Goal: Complete application form

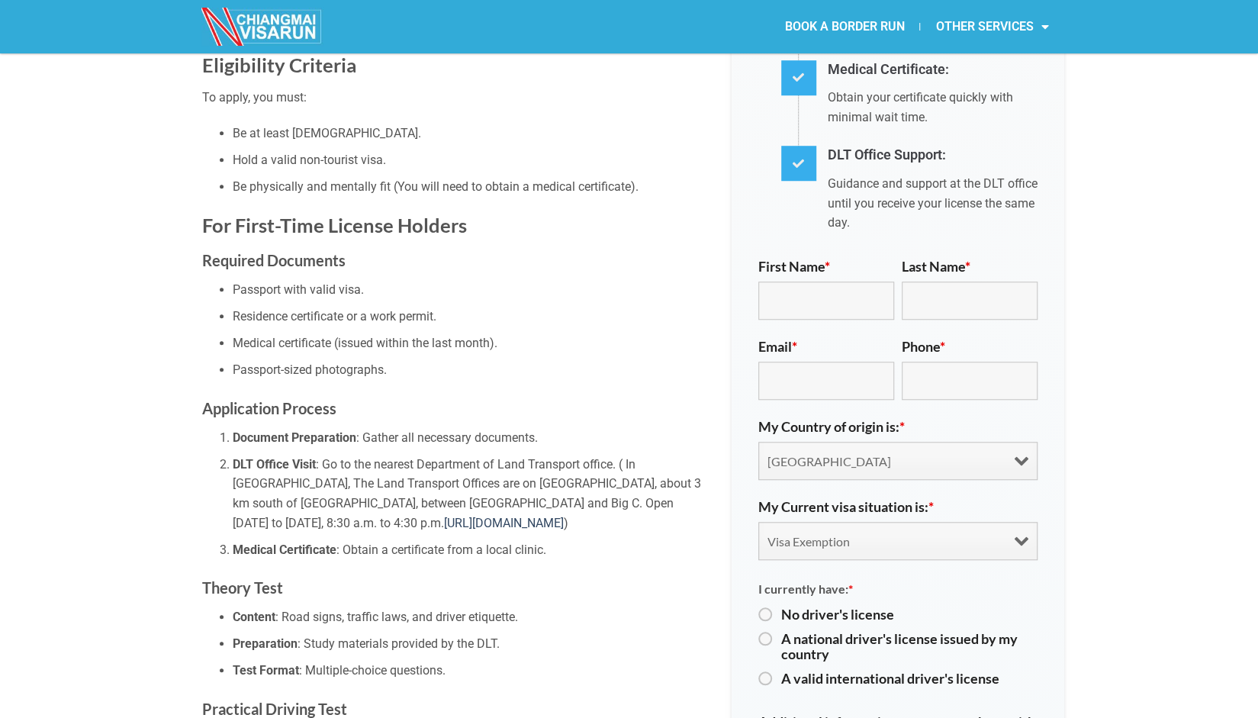
scroll to position [788, 0]
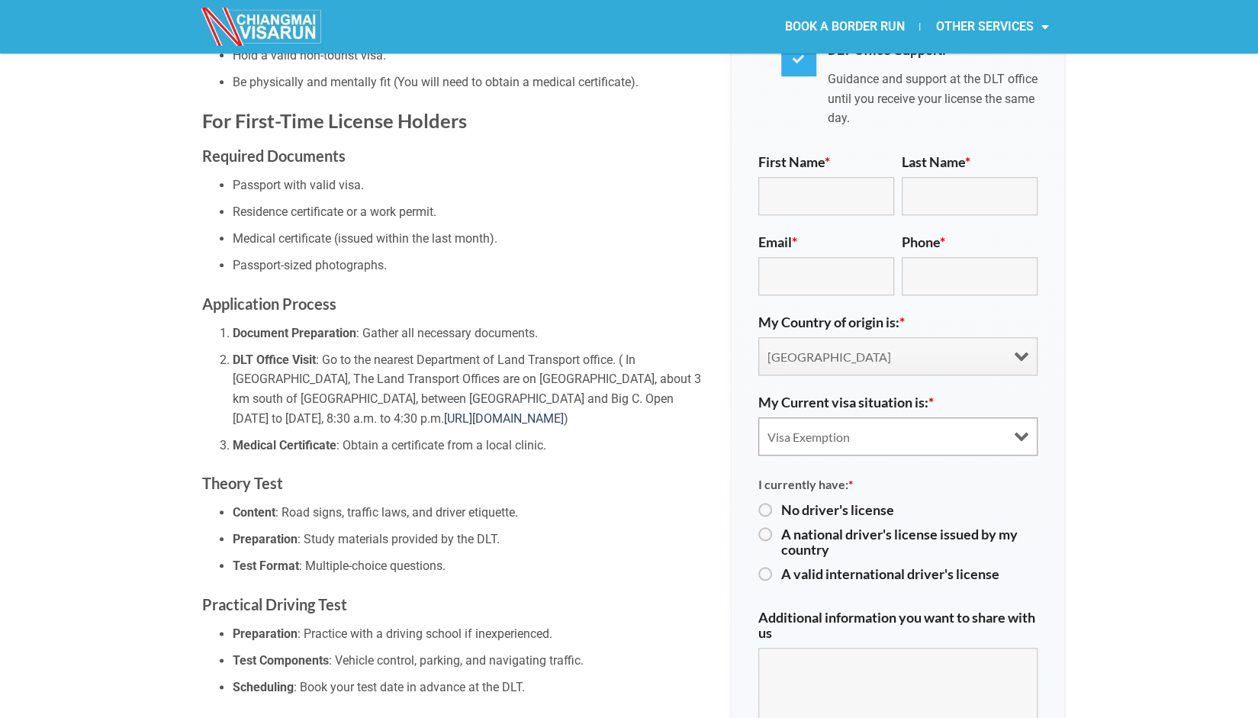
click at [1023, 417] on select "Visa Exemption Tourist Visa (SETV/METV) Non 0, Non-B visa" at bounding box center [897, 436] width 279 height 38
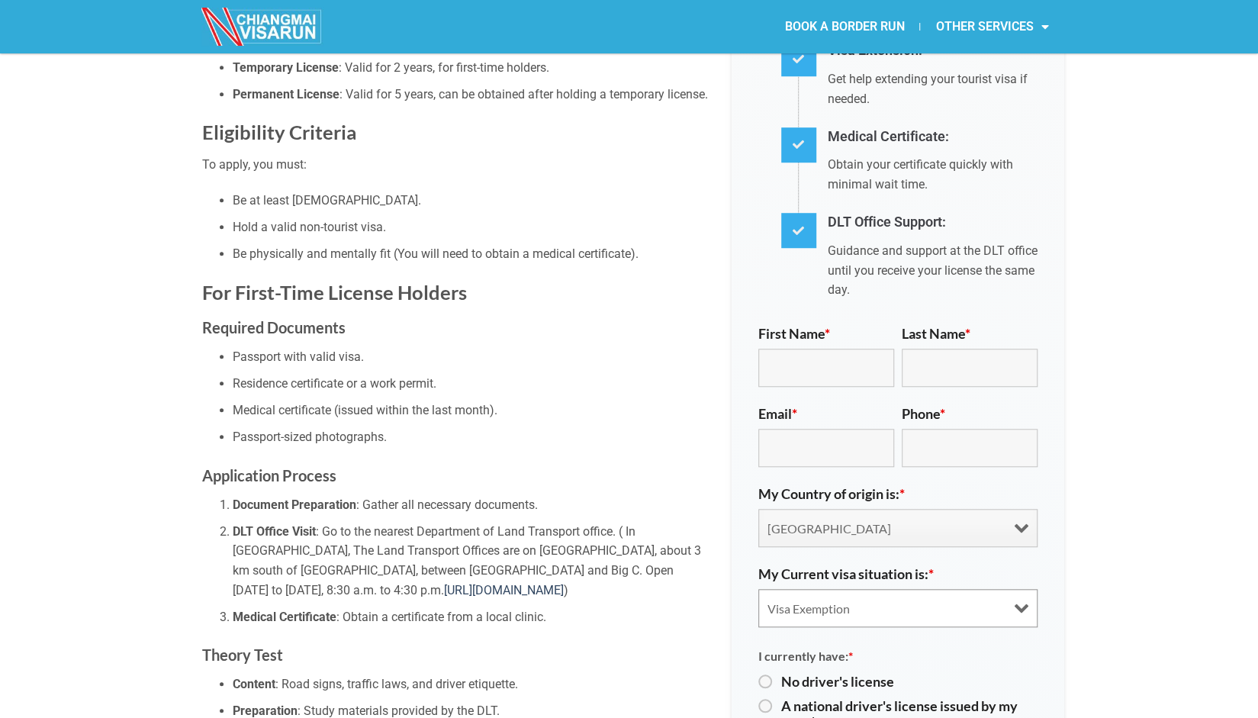
scroll to position [586, 0]
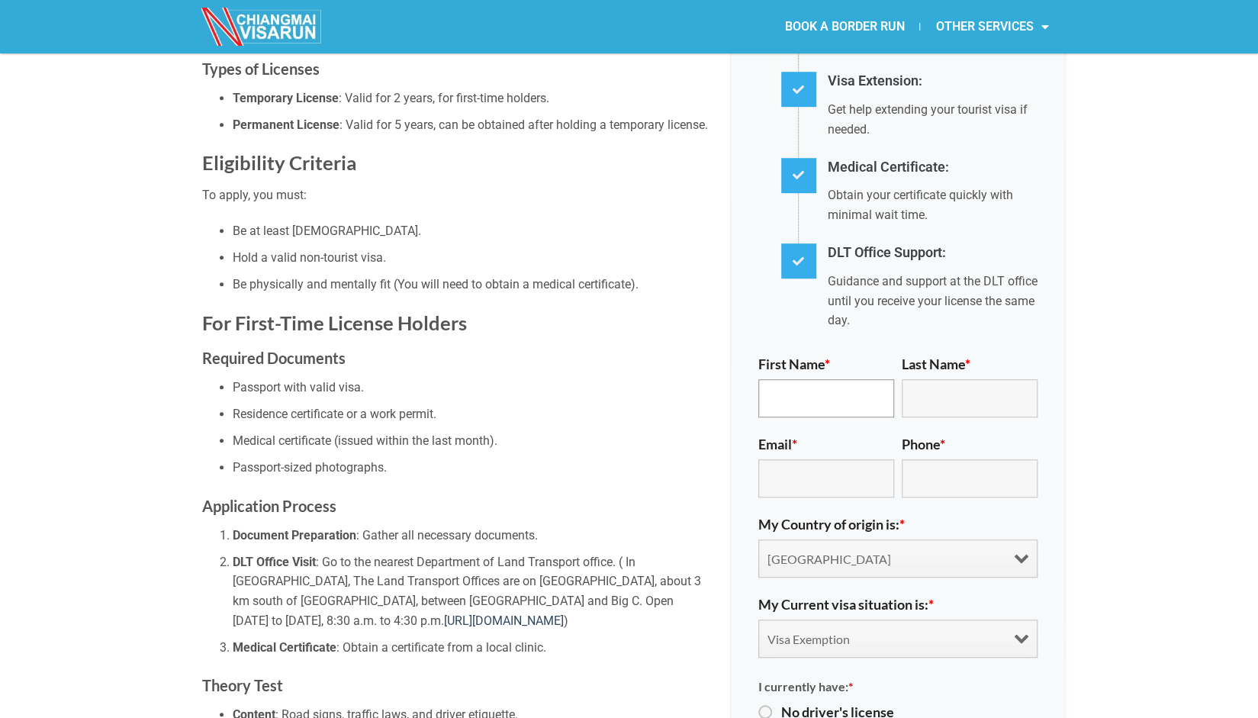
click at [795, 379] on input "First Name *" at bounding box center [826, 398] width 136 height 38
type input "[PERSON_NAME]"
type input "[EMAIL_ADDRESS][DOMAIN_NAME]"
type input "[PHONE_NUMBER]"
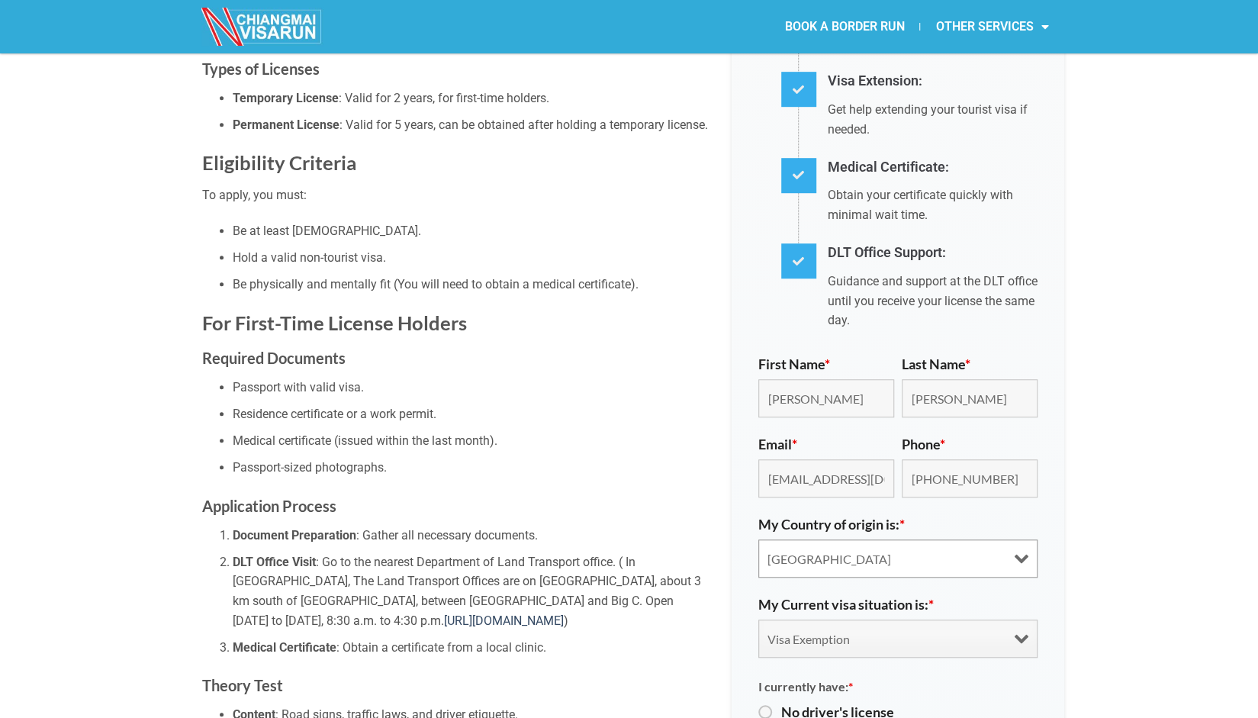
select select "[GEOGRAPHIC_DATA]"
click at [872, 620] on select "Visa Exemption Tourist Visa (SETV/METV) Non 0, Non-B visa" at bounding box center [897, 639] width 279 height 38
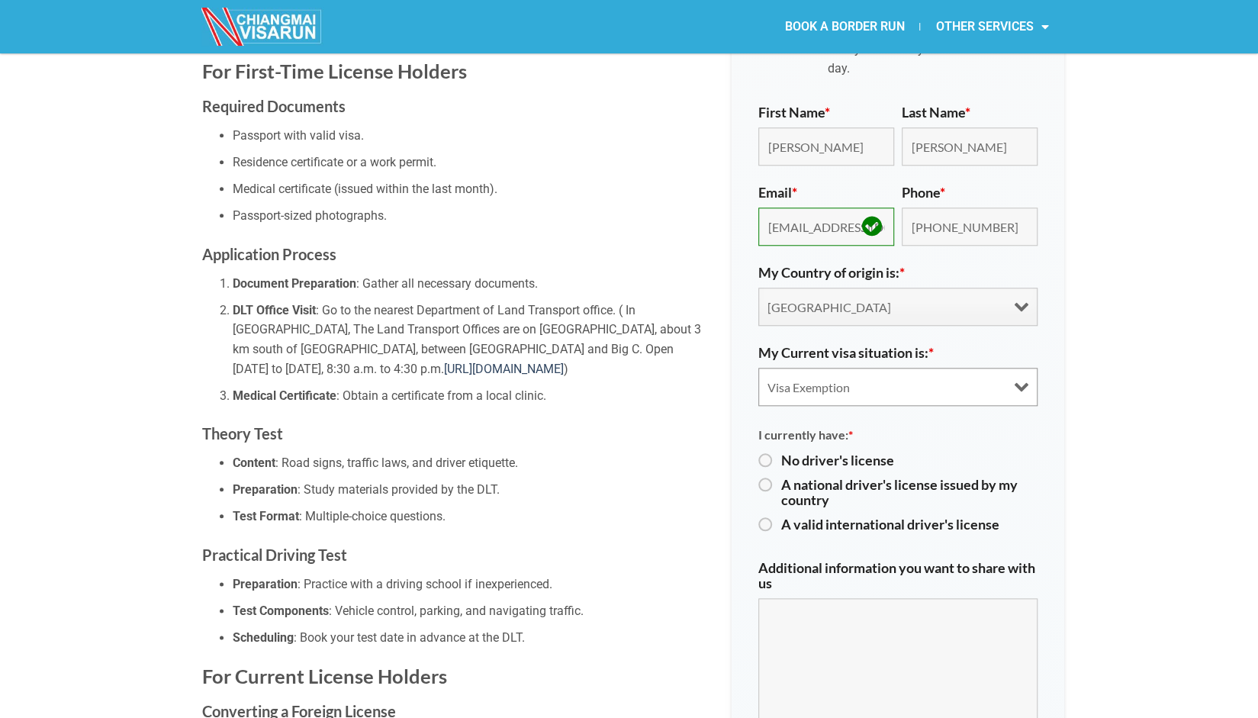
scroll to position [851, 0]
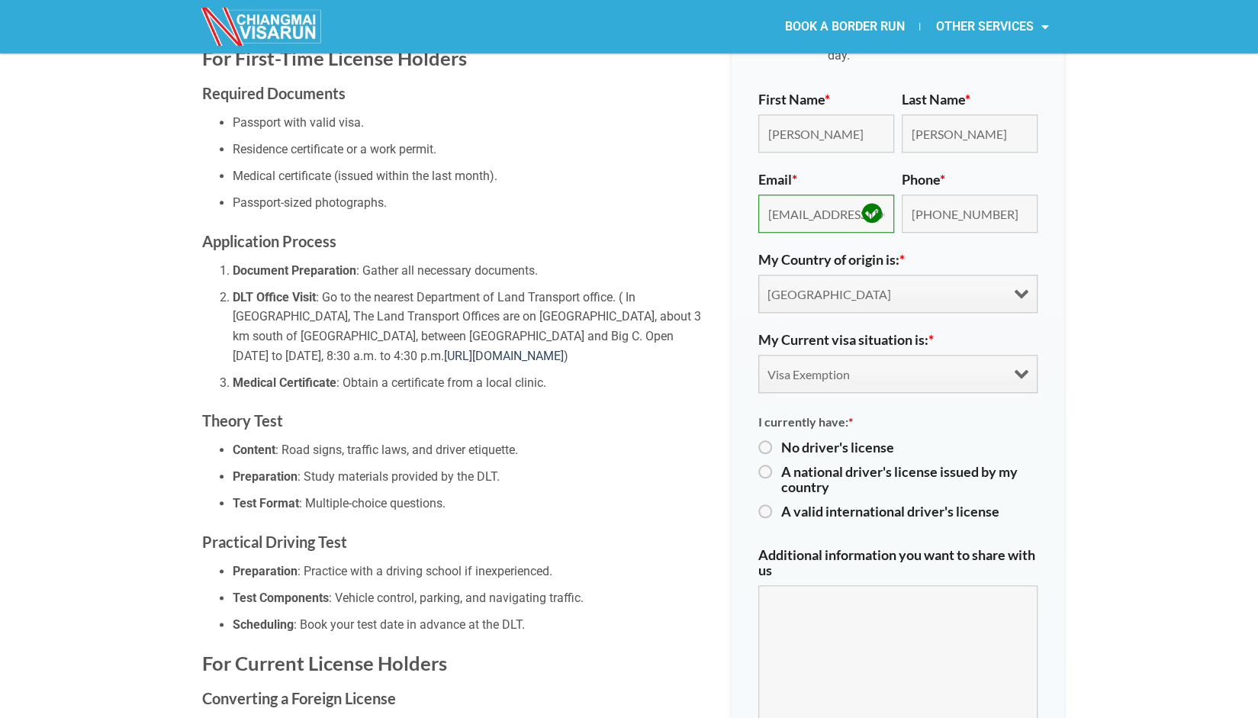
click at [838, 504] on label "A valid international driver's license" at bounding box center [909, 511] width 256 height 15
click at [768, 507] on input "A valid international driver's license" at bounding box center [763, 512] width 10 height 10
radio input "true"
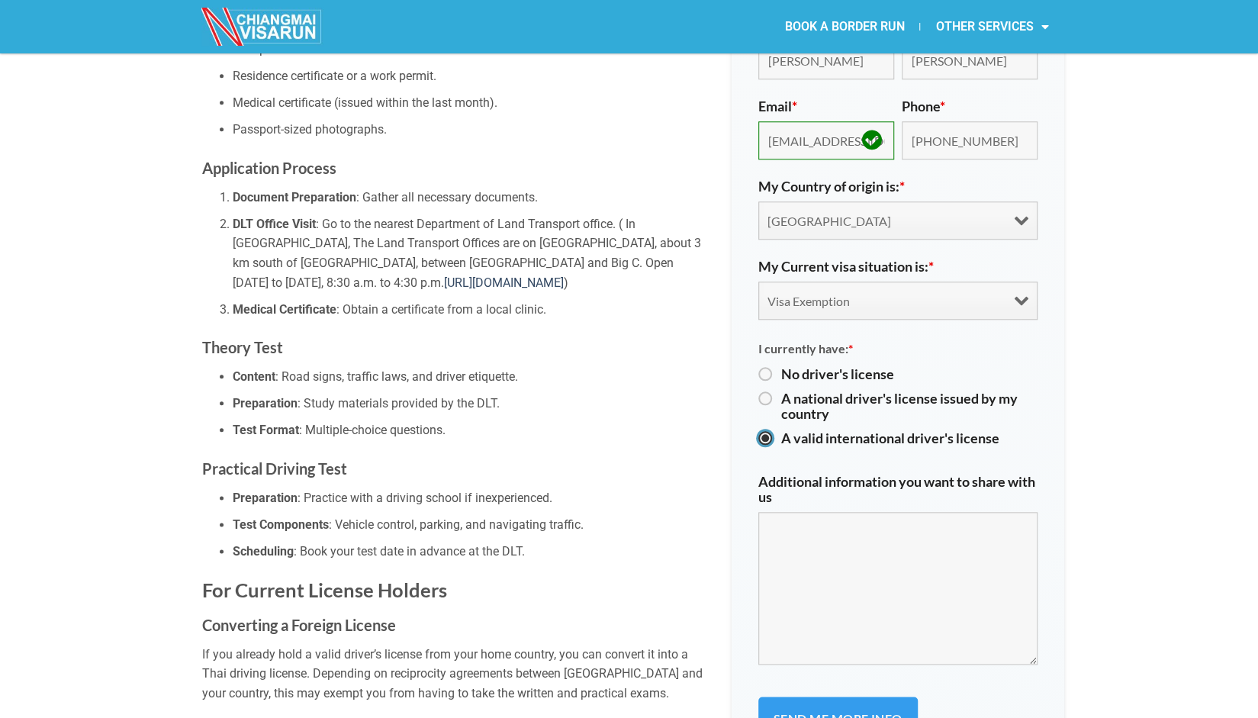
scroll to position [1022, 0]
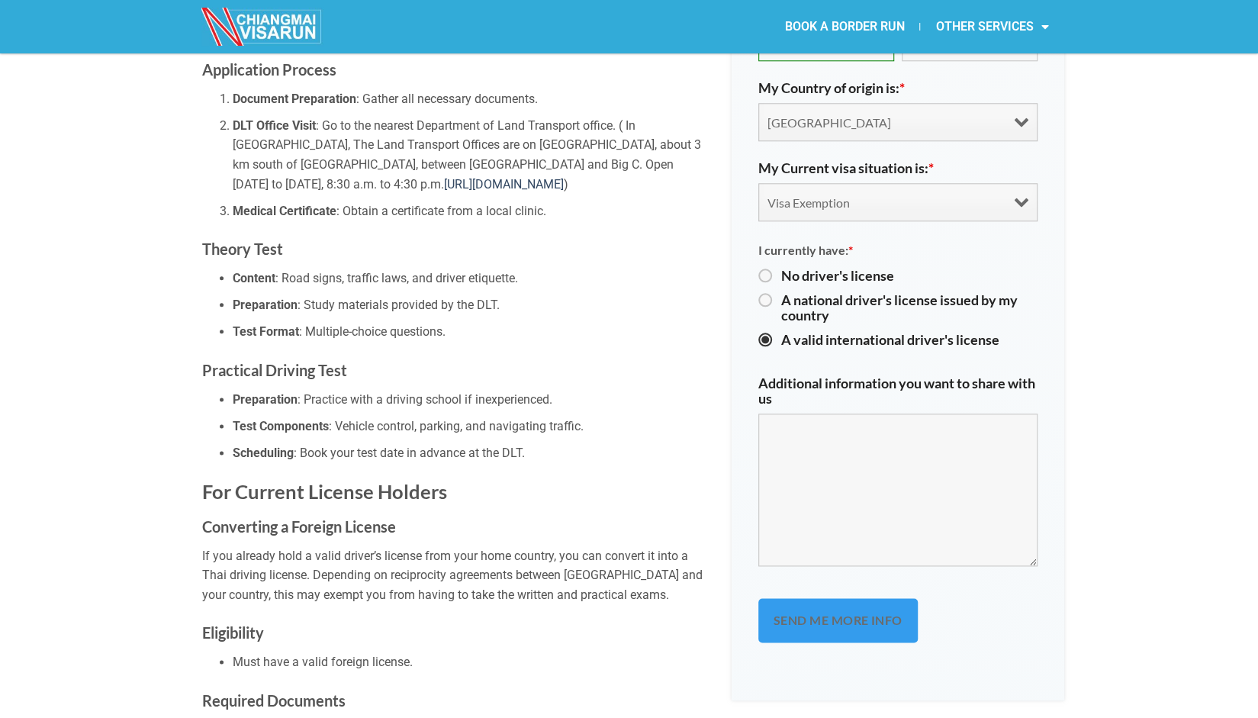
click at [838, 598] on input "Send me more info" at bounding box center [837, 620] width 159 height 44
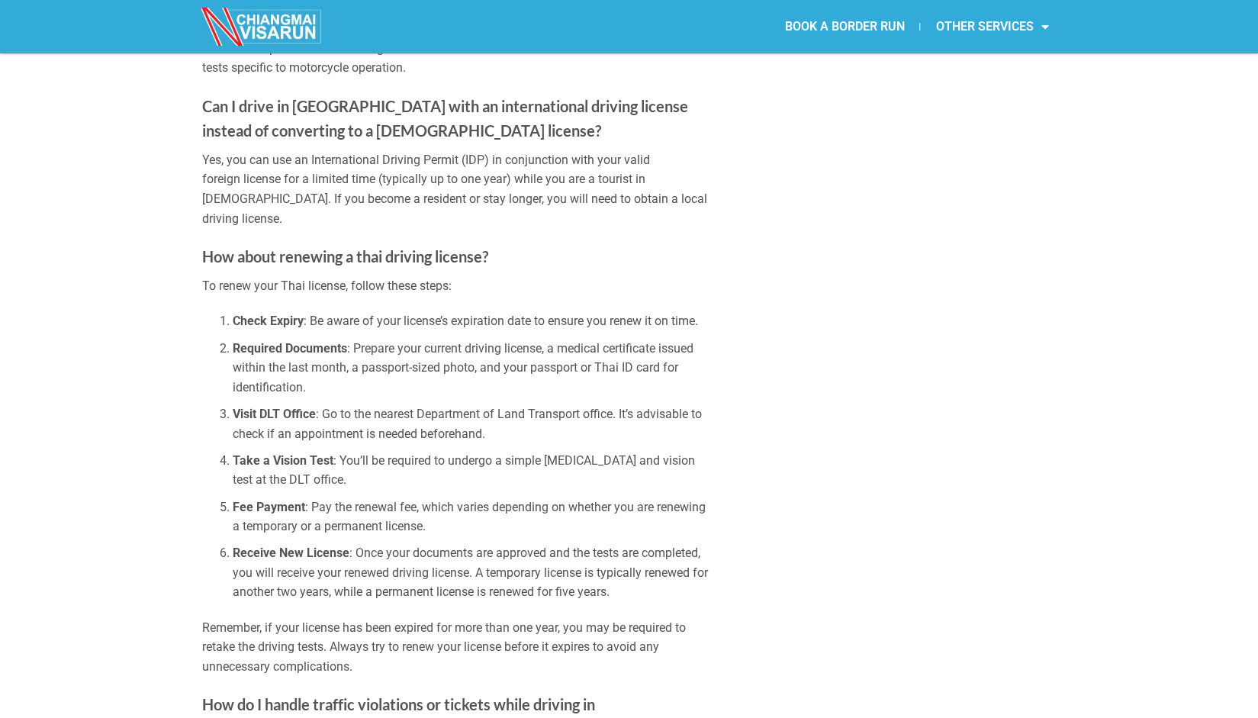
scroll to position [3160, 0]
